Goal: Task Accomplishment & Management: Use online tool/utility

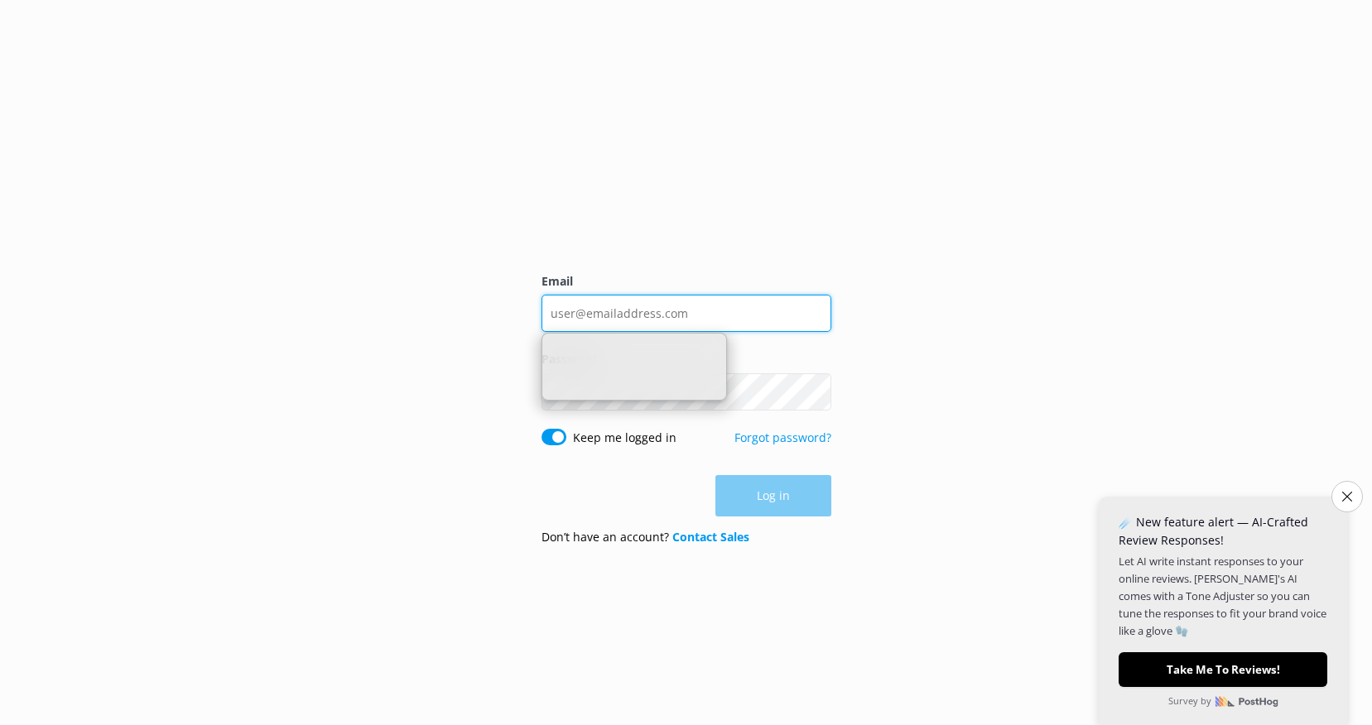
type input "[EMAIL_ADDRESS][DOMAIN_NAME]"
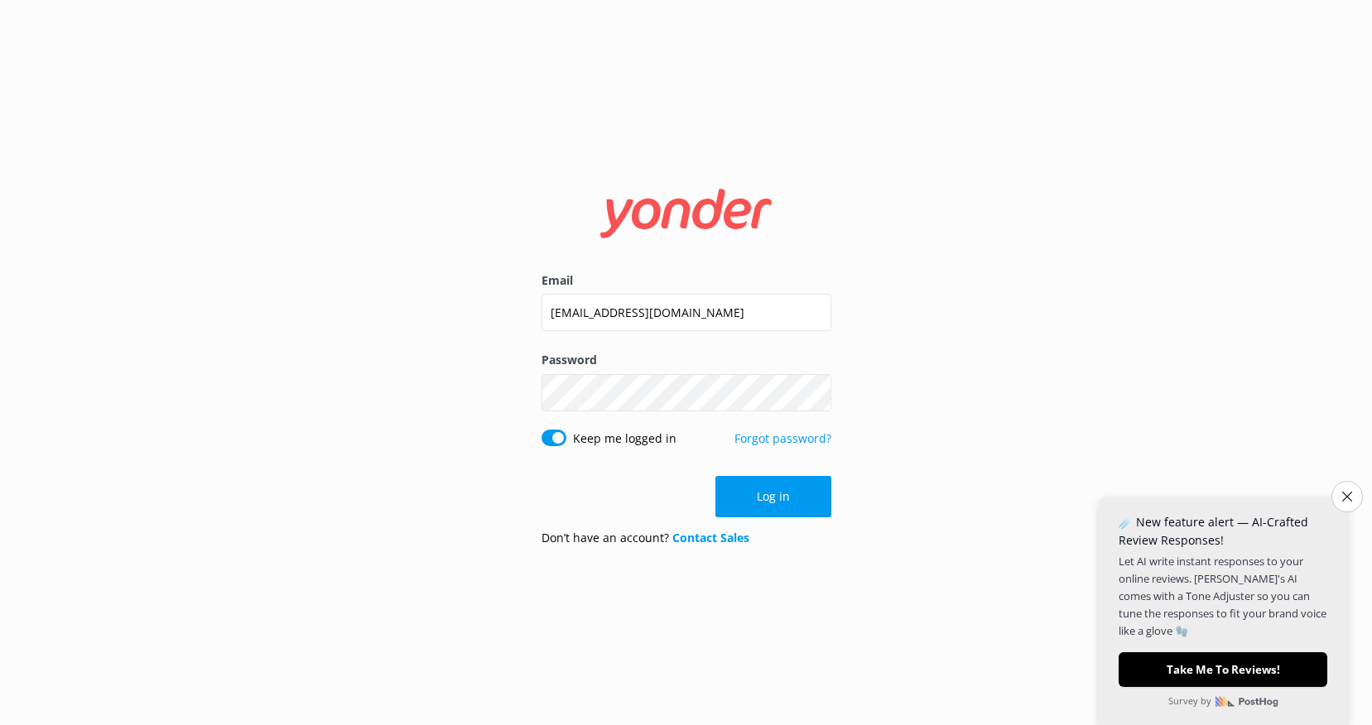
click at [943, 398] on div "Email [EMAIL_ADDRESS][DOMAIN_NAME] Password Show password Keep me logged in For…" at bounding box center [686, 362] width 1372 height 725
click at [773, 508] on button "Log in" at bounding box center [773, 496] width 116 height 41
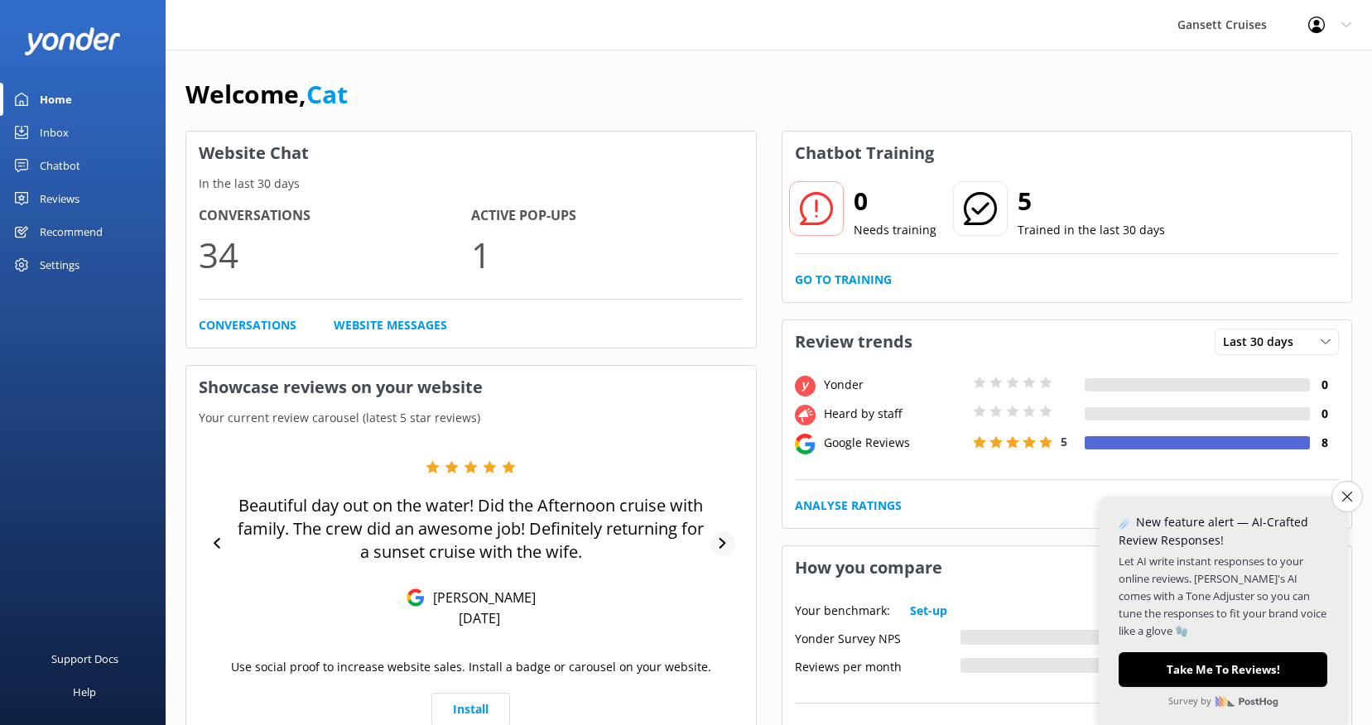
click at [724, 549] on icon at bounding box center [722, 543] width 11 height 11
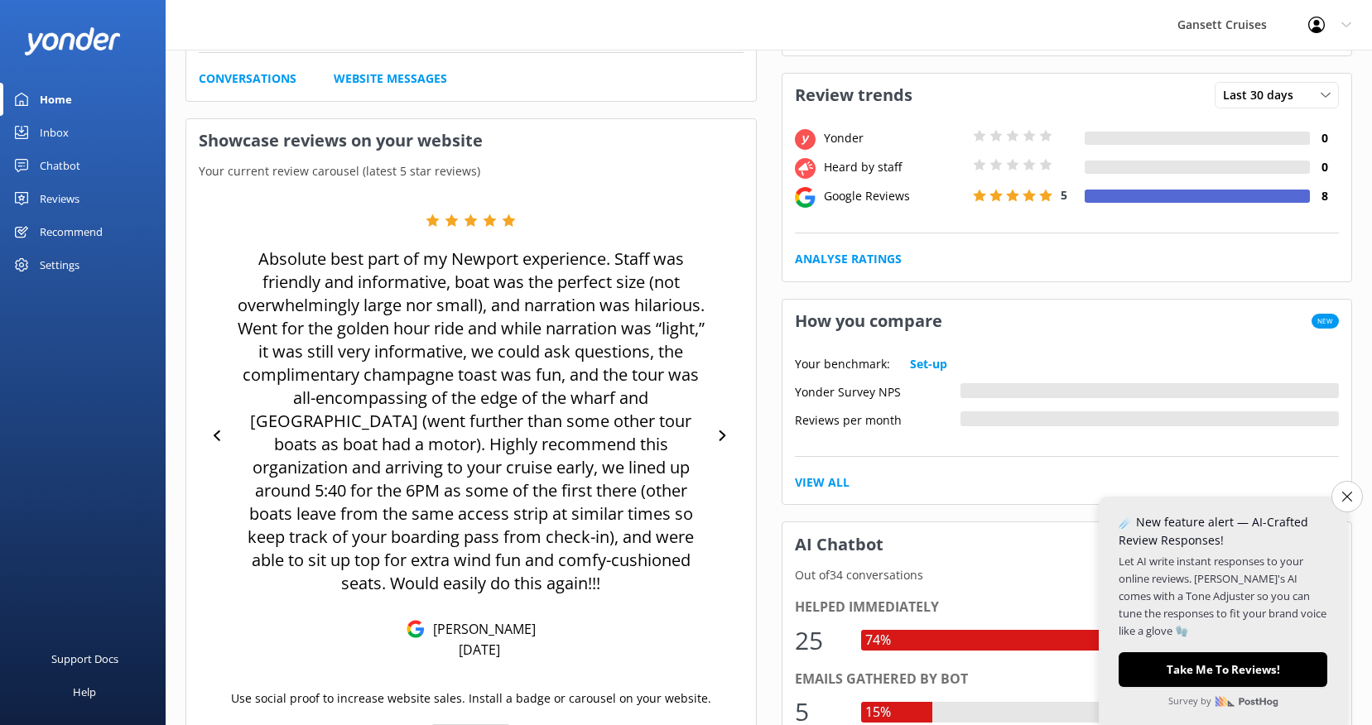
scroll to position [248, 0]
click at [729, 424] on div at bounding box center [723, 435] width 25 height 25
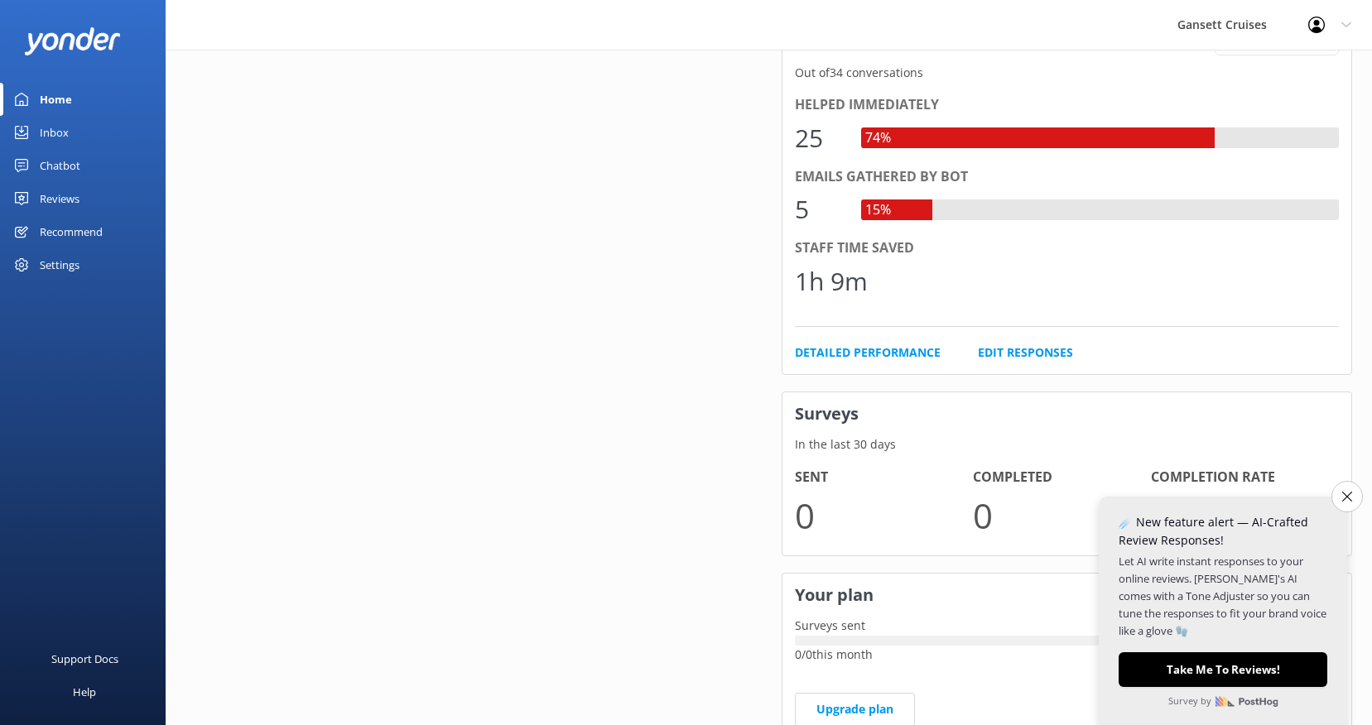
scroll to position [813, 0]
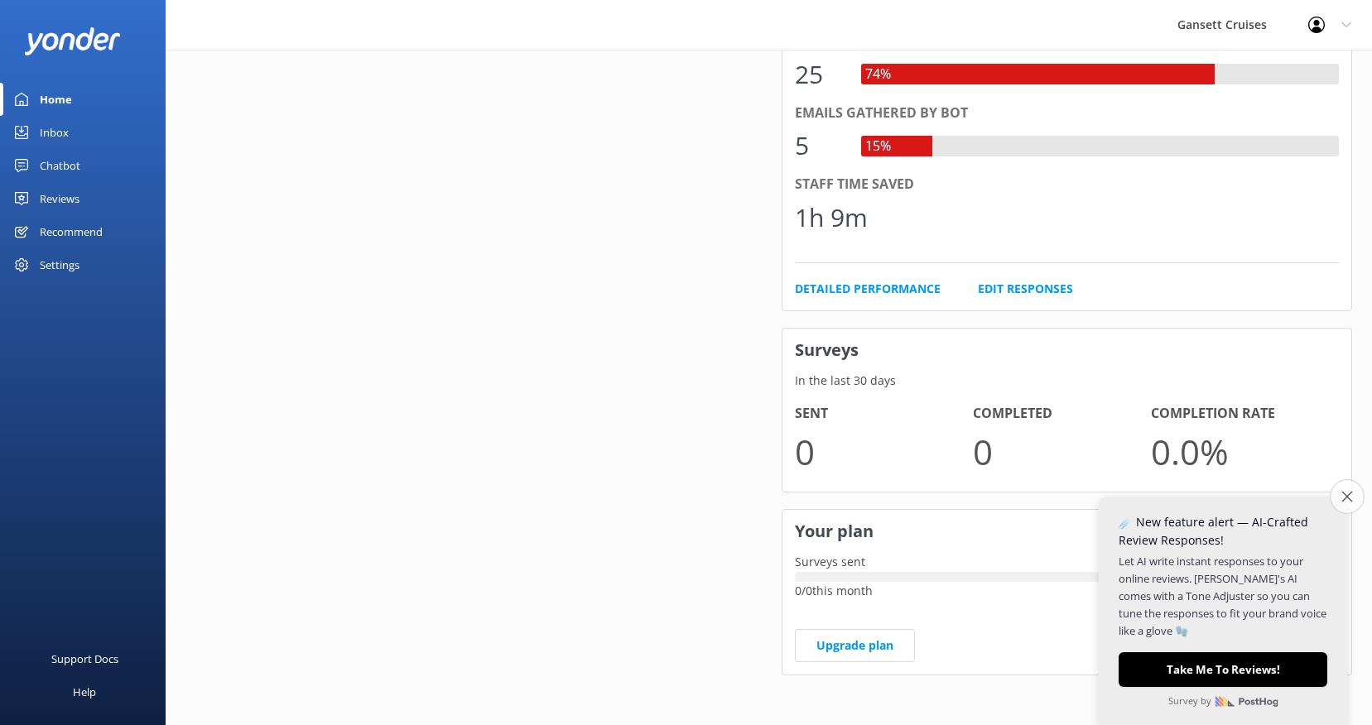
click at [1346, 494] on icon "Close survey" at bounding box center [1347, 496] width 11 height 11
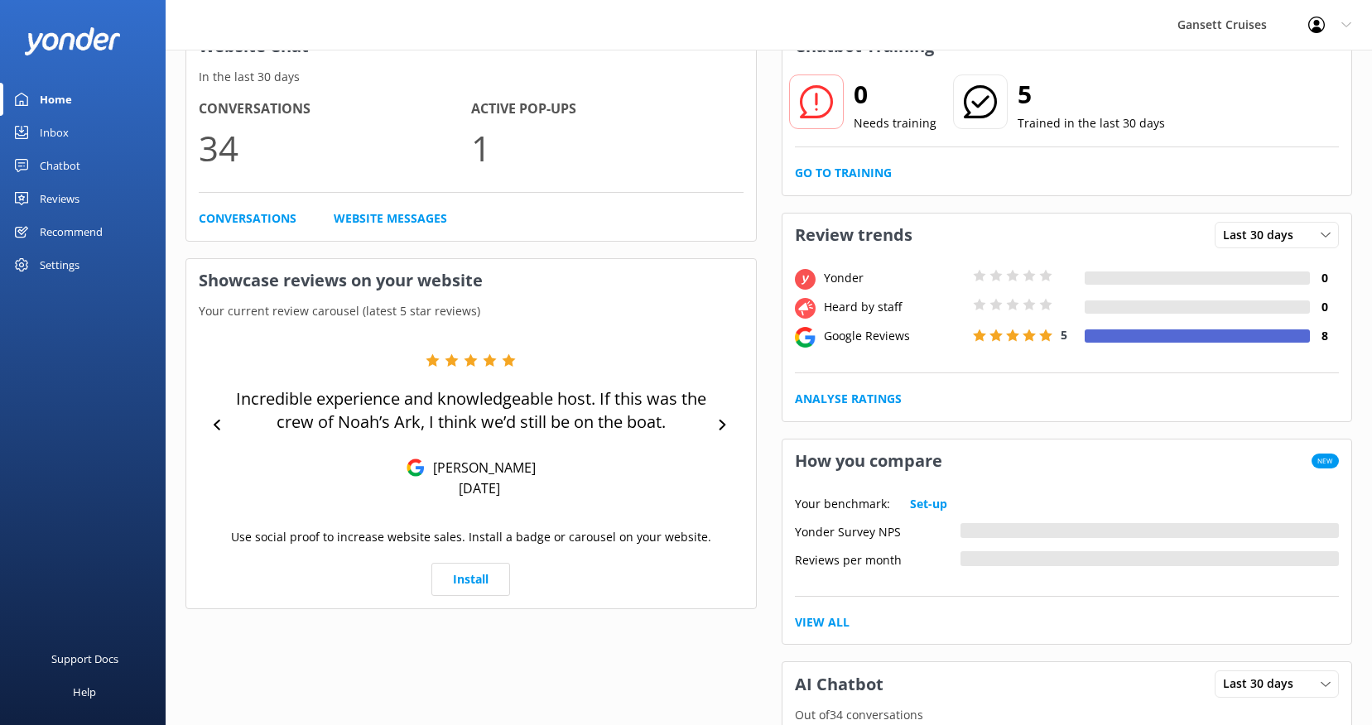
scroll to position [0, 0]
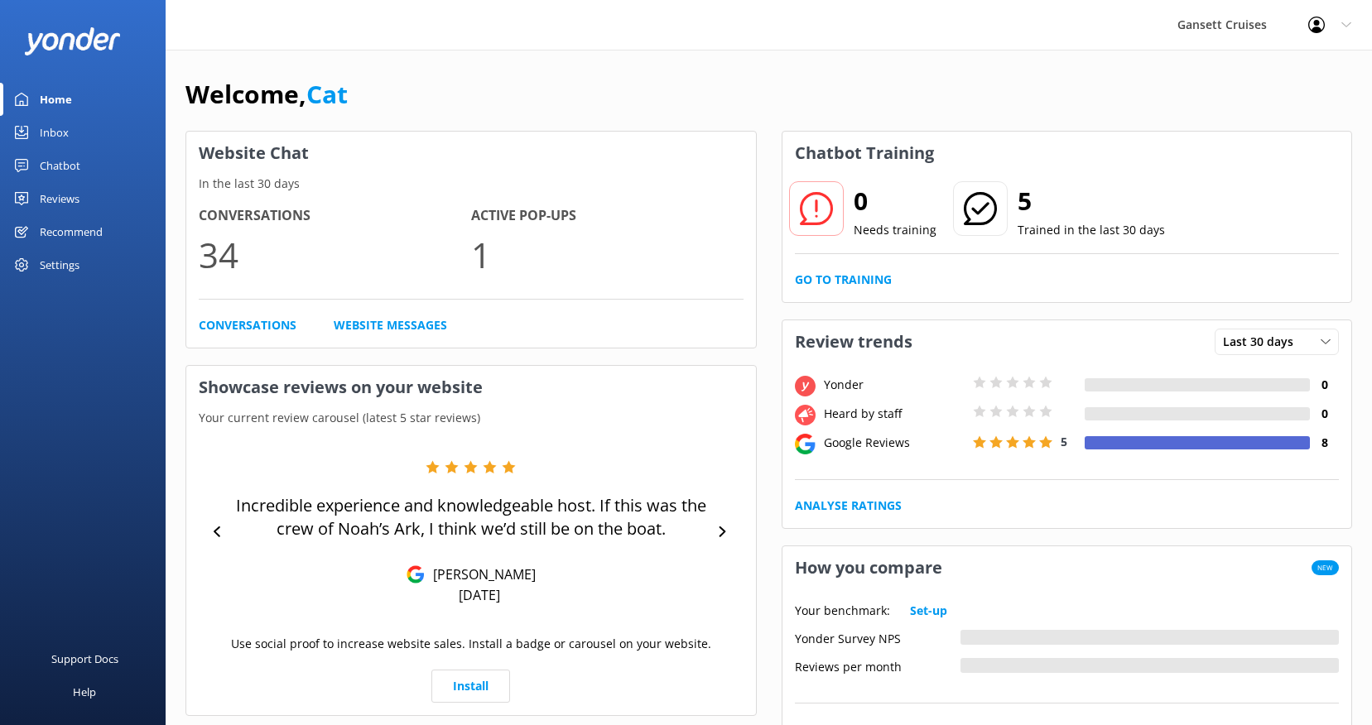
click at [70, 171] on div "Chatbot" at bounding box center [60, 165] width 41 height 33
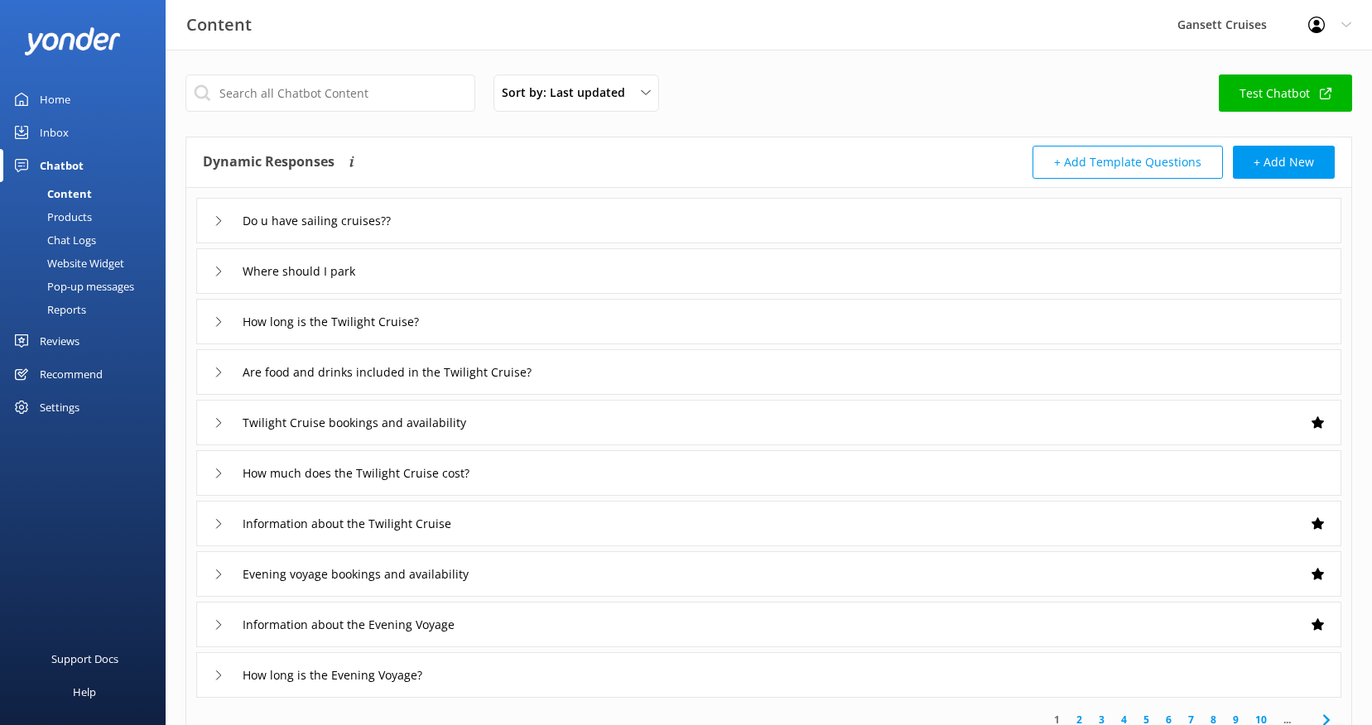
click at [75, 132] on link "Inbox" at bounding box center [83, 132] width 166 height 33
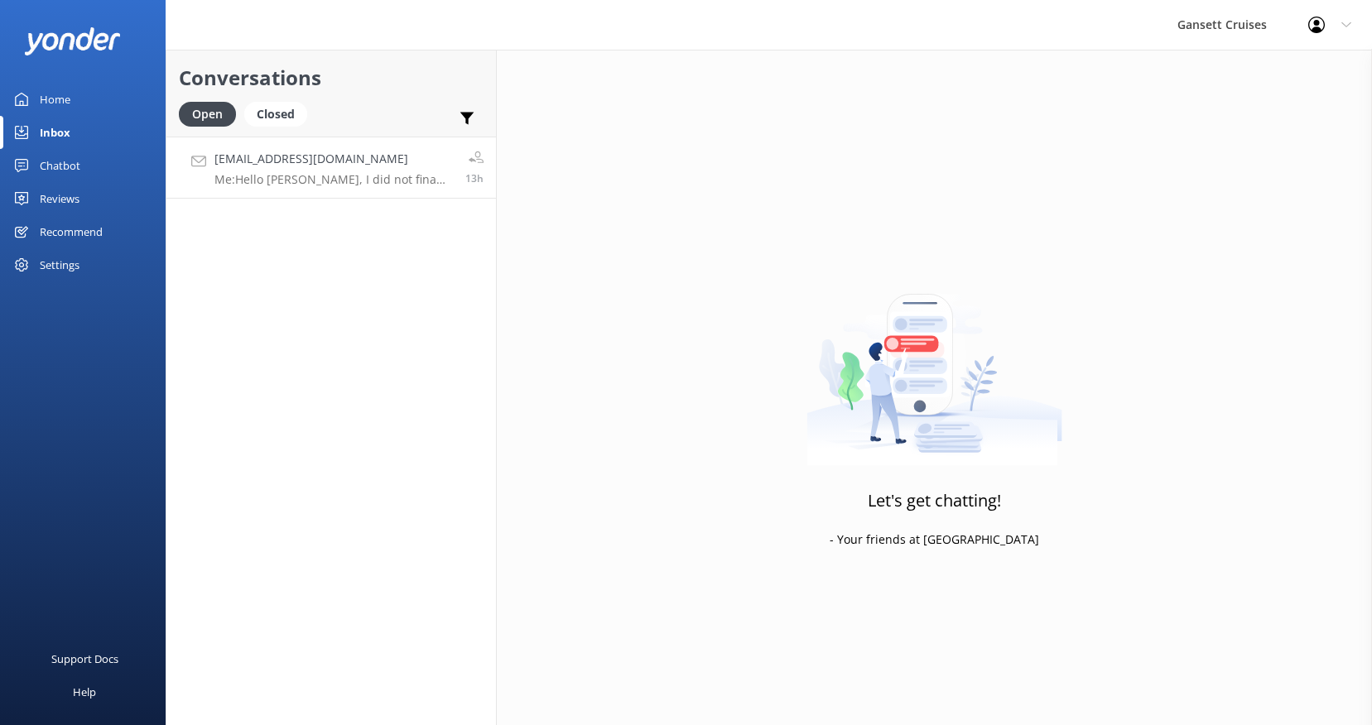
click at [392, 178] on p "Me: Hello [PERSON_NAME], I did not fina any reservations under that name. Can y…" at bounding box center [333, 179] width 238 height 15
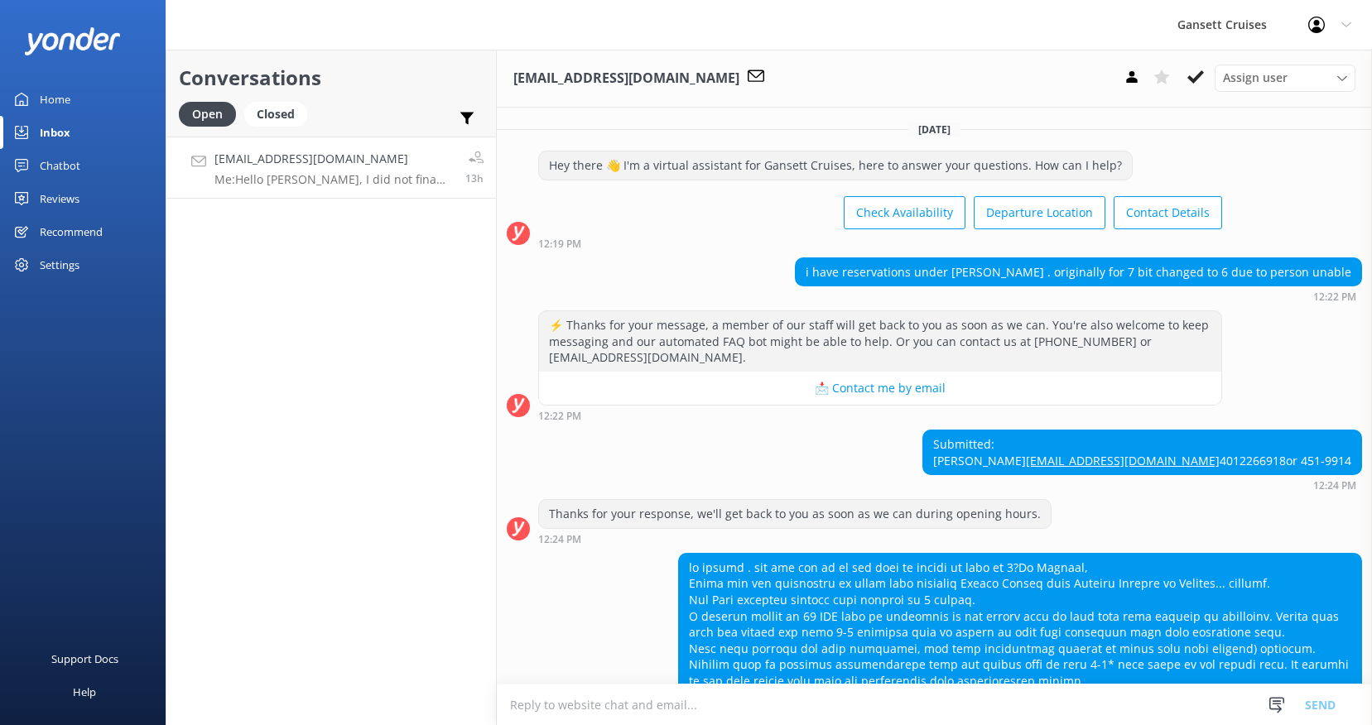
click at [76, 92] on link "Home" at bounding box center [83, 99] width 166 height 33
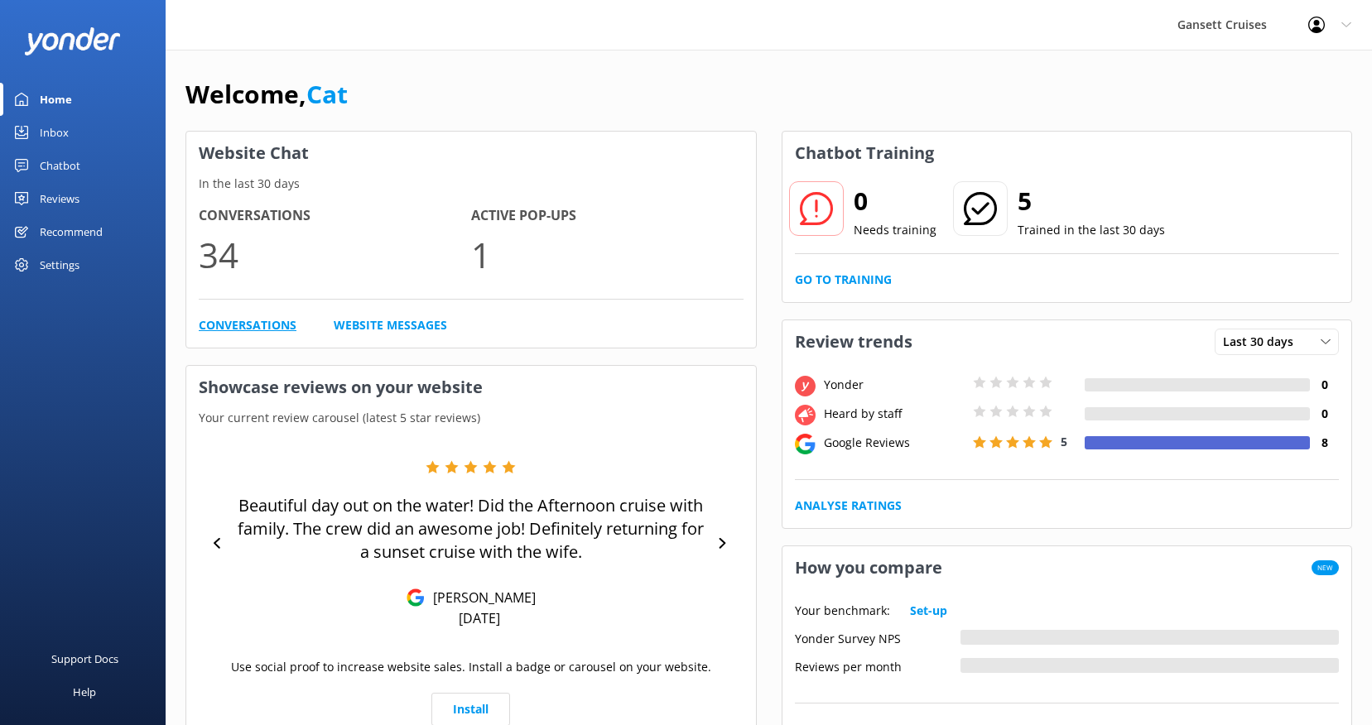
click at [268, 325] on link "Conversations" at bounding box center [248, 325] width 98 height 18
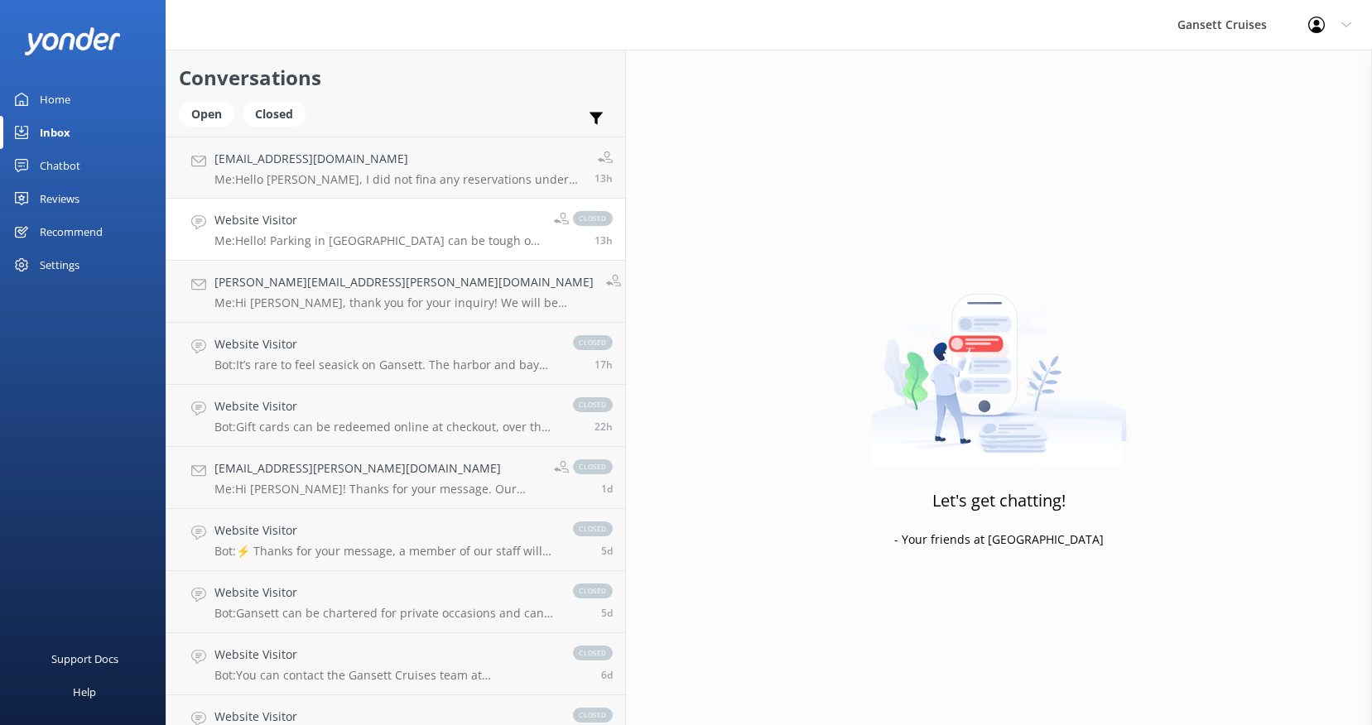
click at [323, 226] on h4 "Website Visitor" at bounding box center [377, 220] width 327 height 18
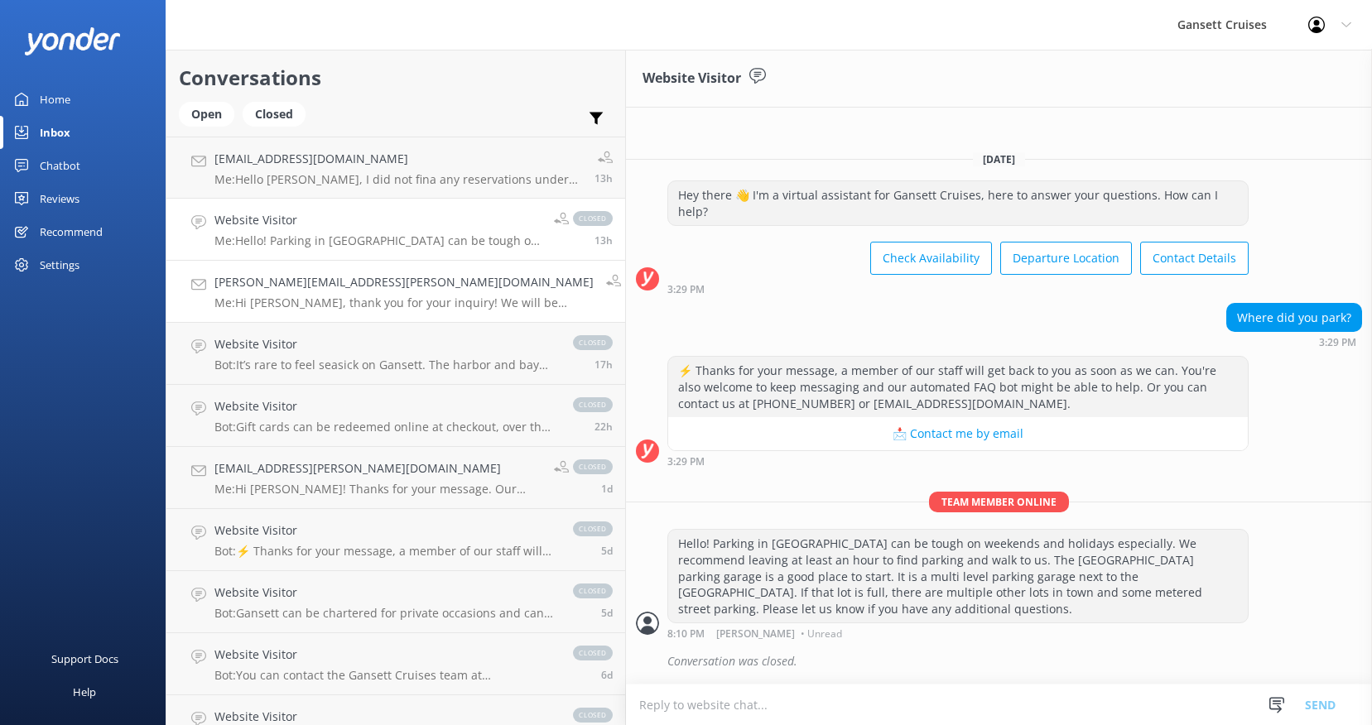
click at [300, 292] on div "[PERSON_NAME][EMAIL_ADDRESS][PERSON_NAME][DOMAIN_NAME] Me: Hi [PERSON_NAME], th…" at bounding box center [403, 291] width 379 height 36
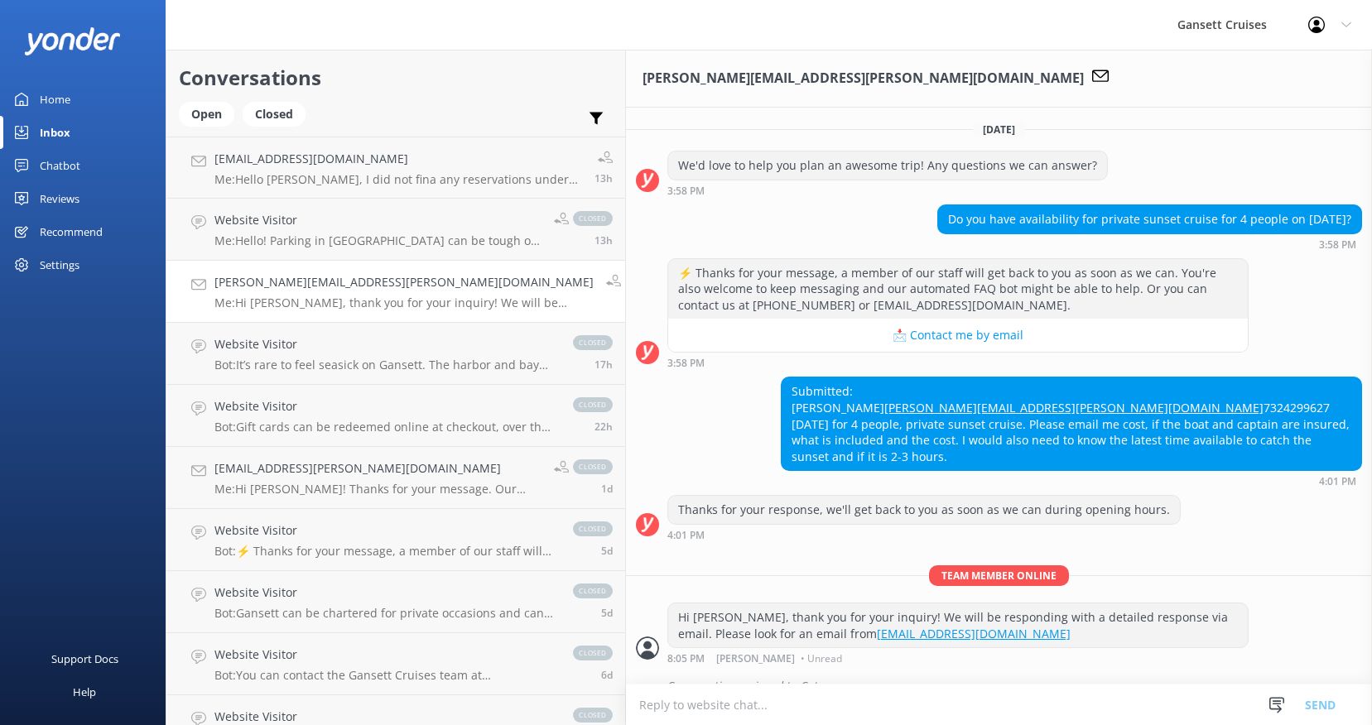
scroll to position [93, 0]
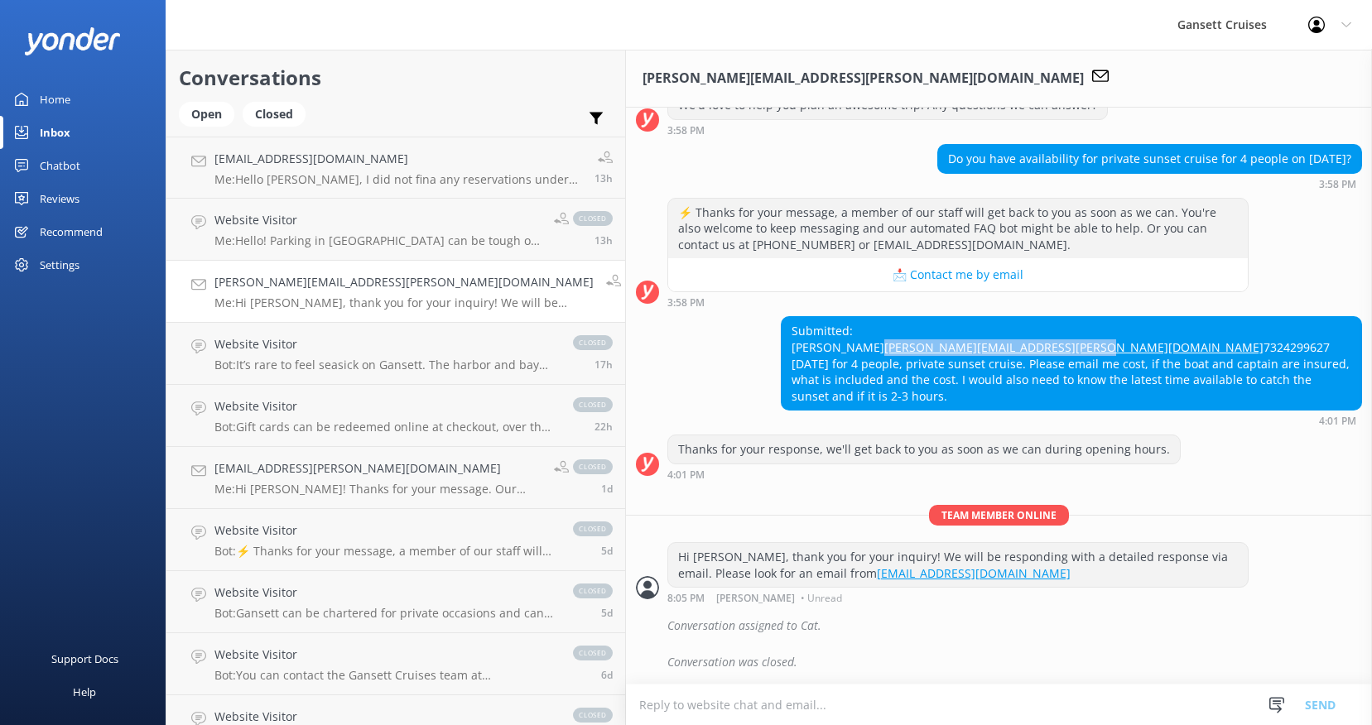
drag, startPoint x: 908, startPoint y: 328, endPoint x: 677, endPoint y: 336, distance: 231.2
click at [677, 336] on div "Submitted: [PERSON_NAME] [PERSON_NAME][EMAIL_ADDRESS][PERSON_NAME][DOMAIN_NAME]…" at bounding box center [999, 371] width 746 height 110
copy link "[PERSON_NAME][EMAIL_ADDRESS][PERSON_NAME][DOMAIN_NAME]"
click at [207, 114] on div "Open" at bounding box center [206, 114] width 55 height 25
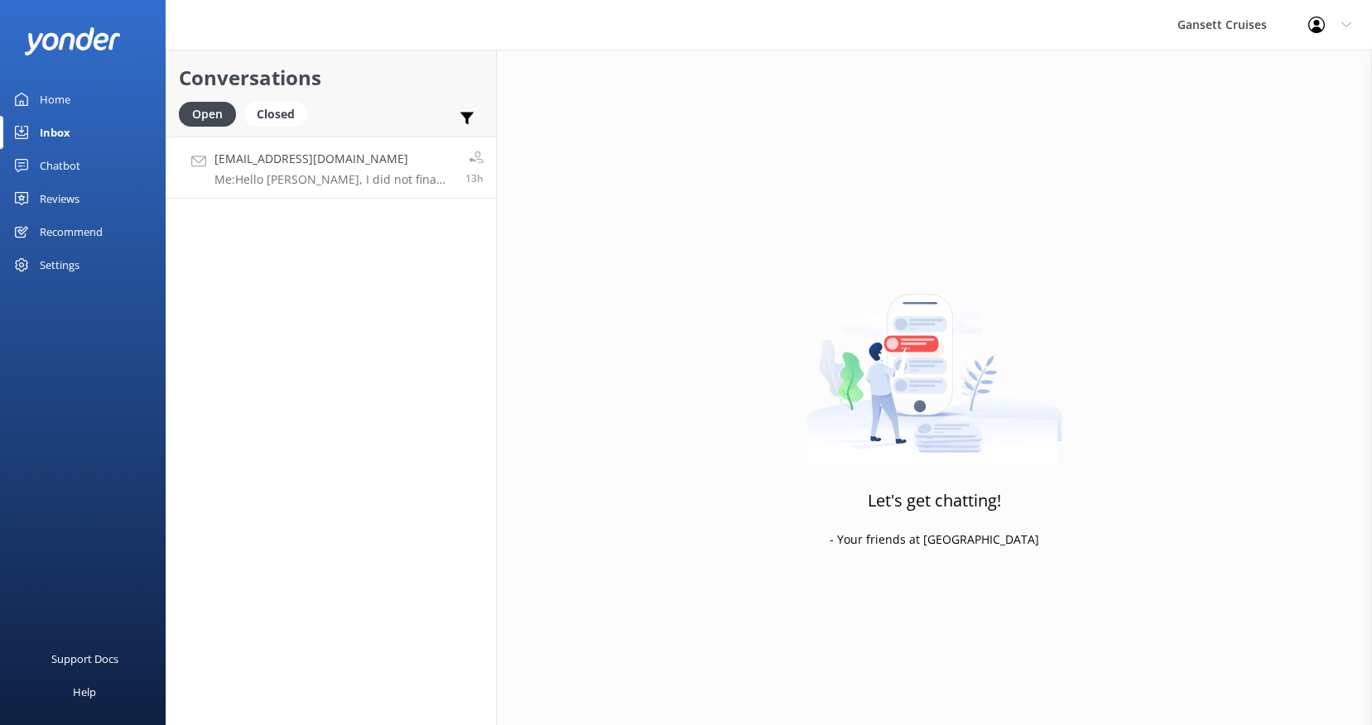
click at [314, 179] on p "Me: Hello [PERSON_NAME], I did not fina any reservations under that name. Can y…" at bounding box center [333, 179] width 238 height 15
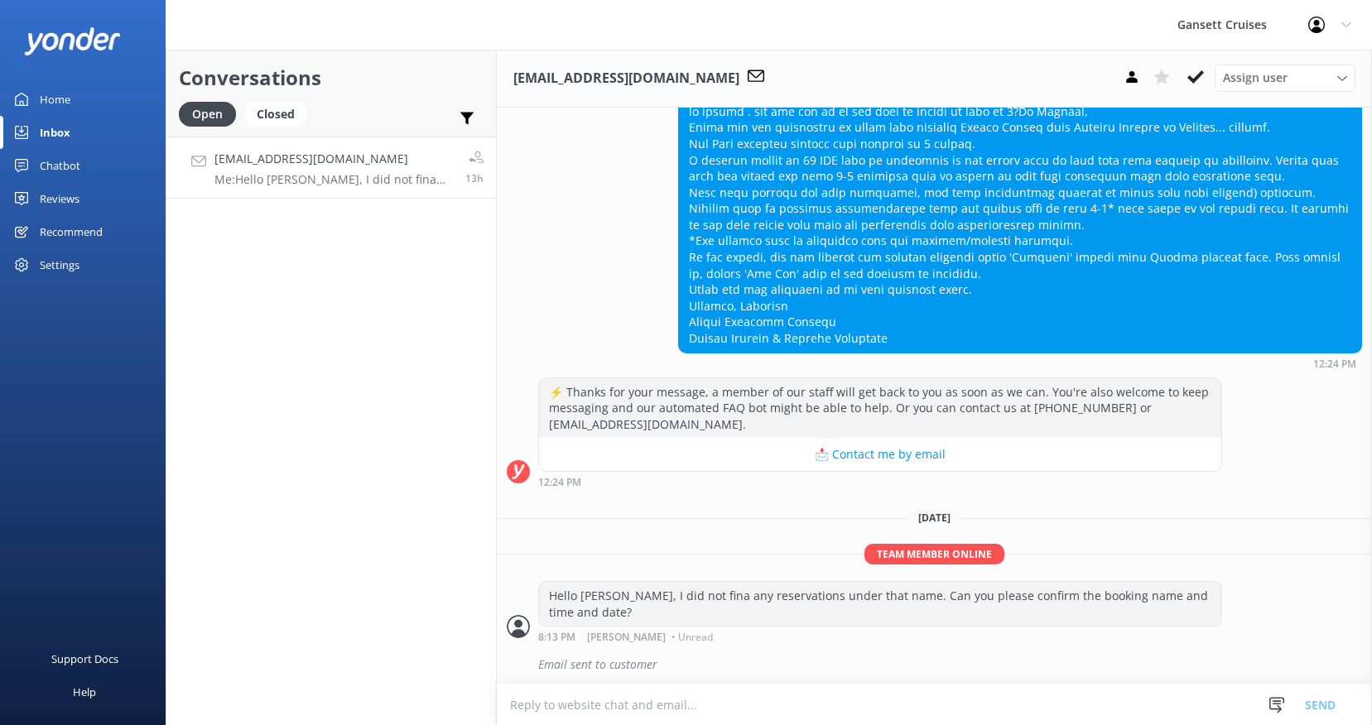
scroll to position [491, 0]
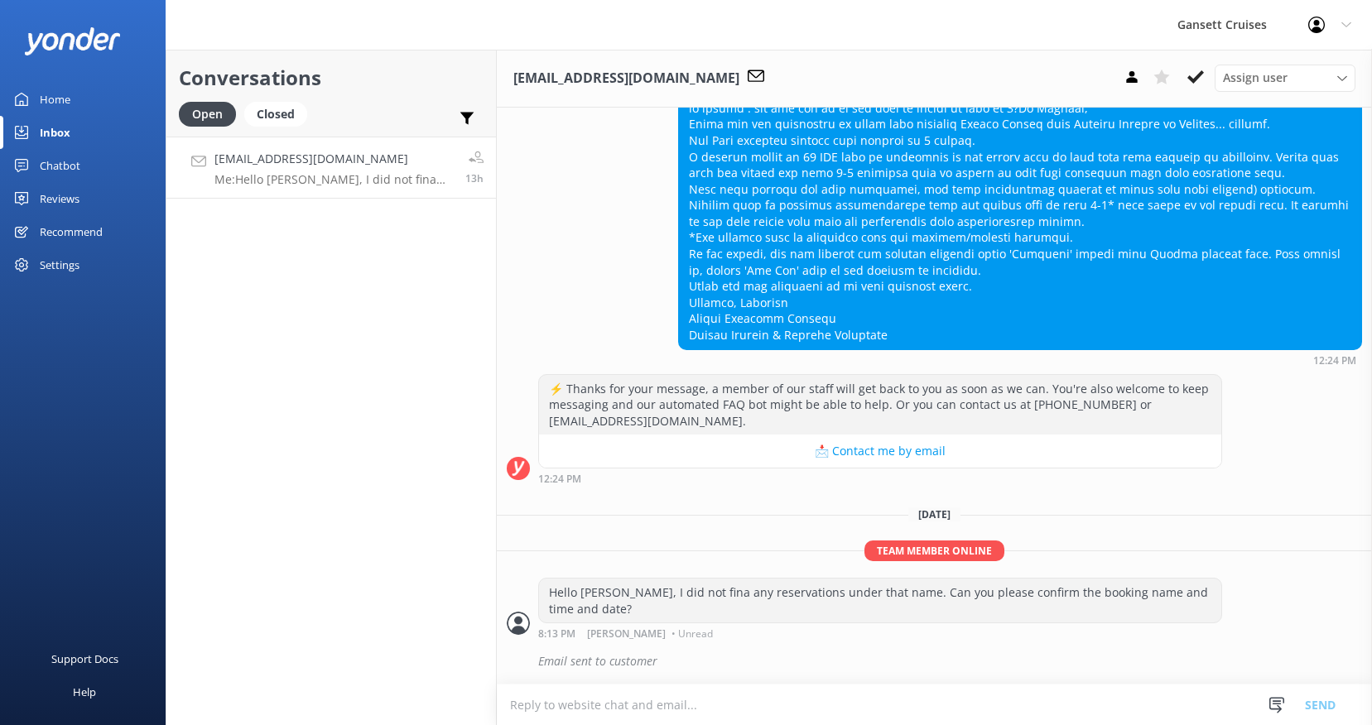
click at [53, 95] on div "Home" at bounding box center [55, 99] width 31 height 33
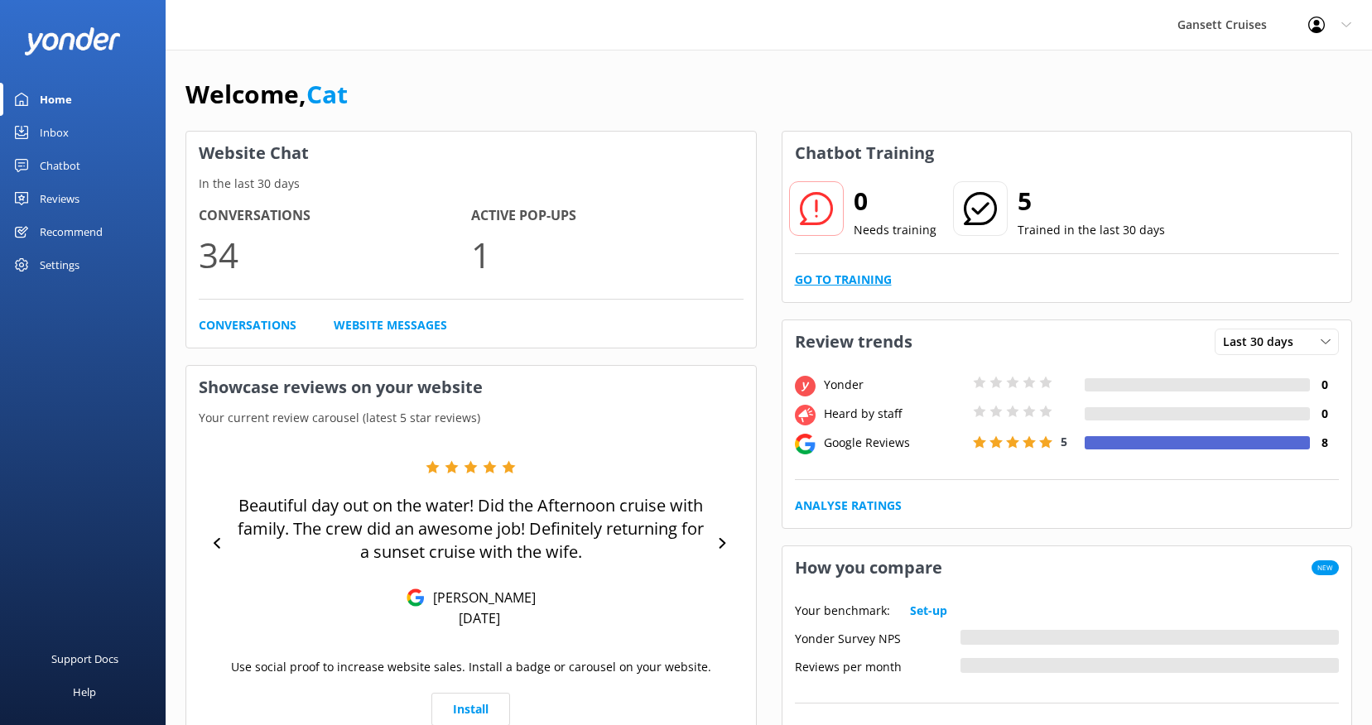
click at [844, 281] on link "Go to Training" at bounding box center [843, 280] width 97 height 18
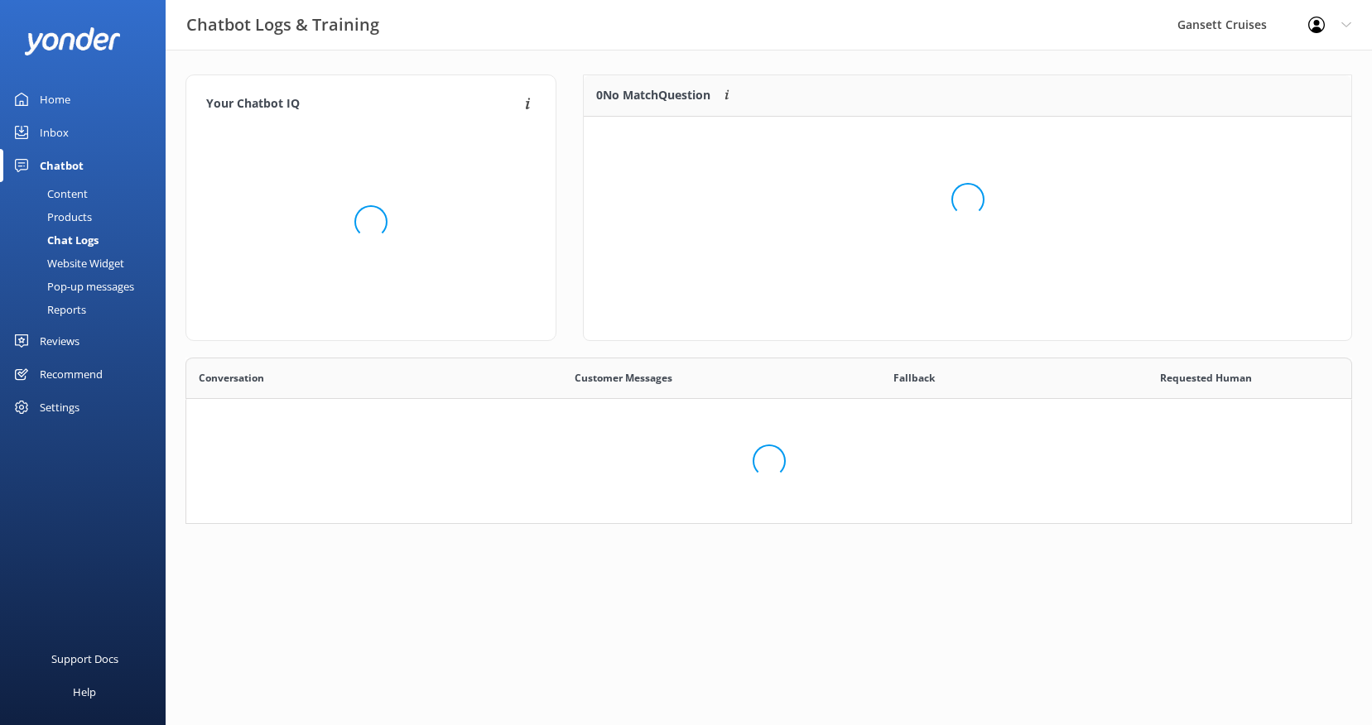
scroll to position [581, 1165]
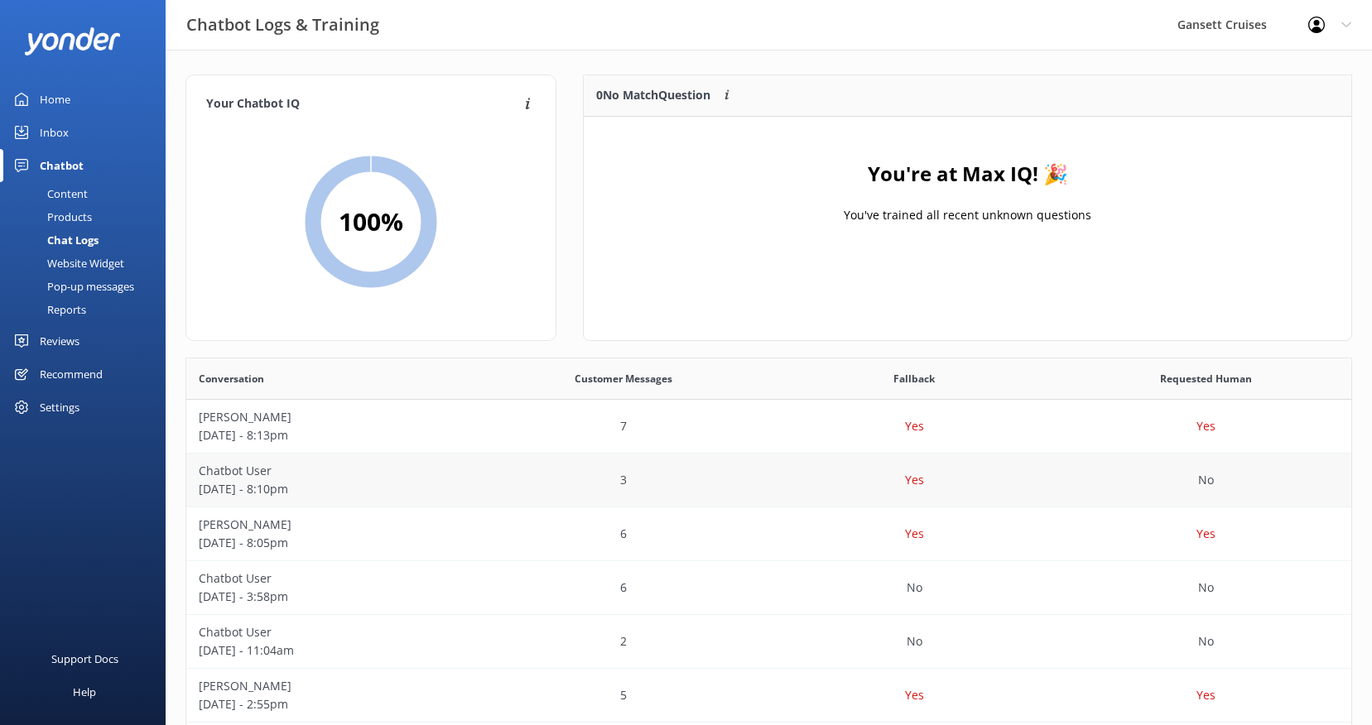
click at [432, 470] on p "Chatbot User" at bounding box center [332, 471] width 267 height 18
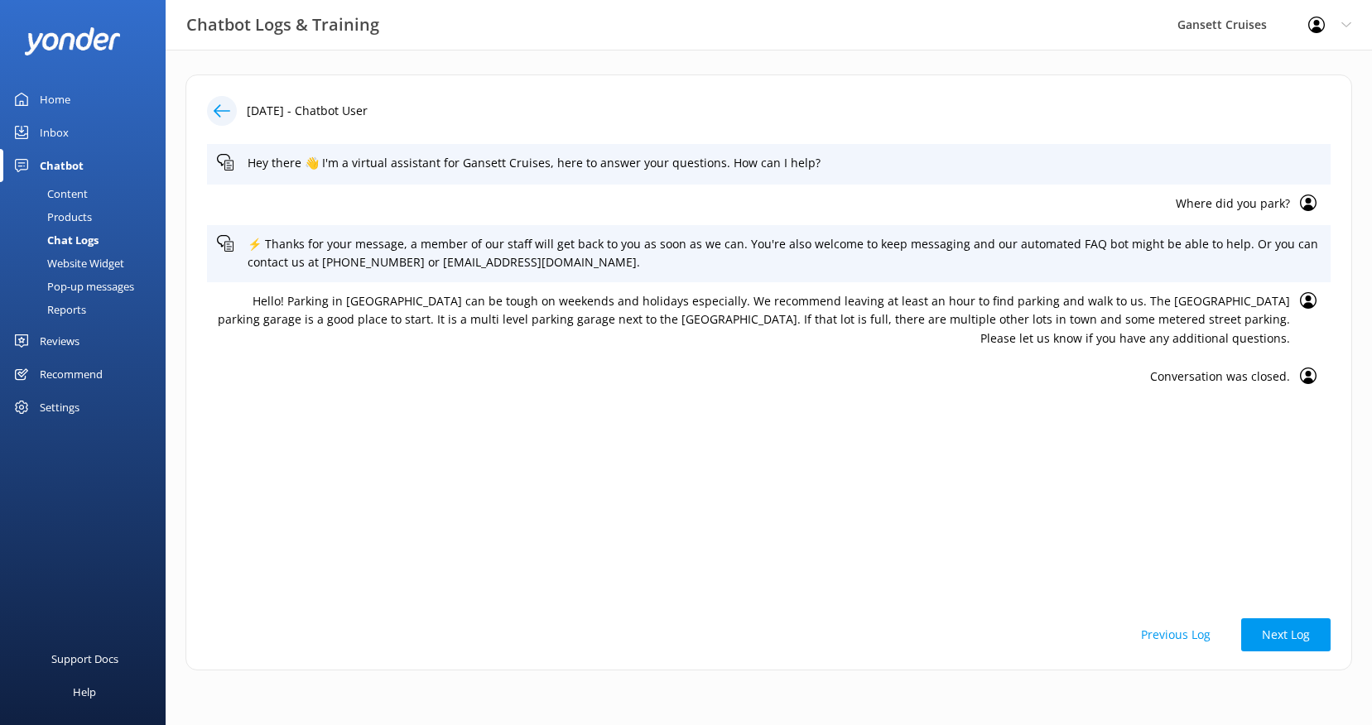
click at [224, 108] on icon at bounding box center [222, 111] width 17 height 17
